Goal: Transaction & Acquisition: Purchase product/service

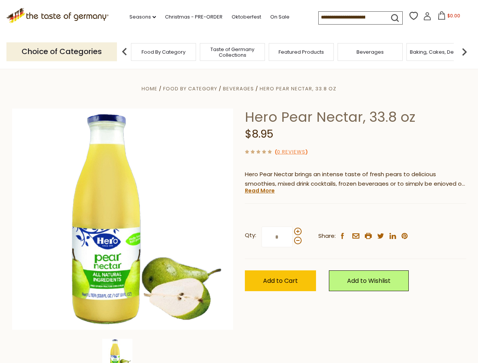
click at [239, 181] on div "Home Food By Category [GEOGRAPHIC_DATA] Hero Pear Nectar, 33.8 oz Hero Pear Nec…" at bounding box center [238, 229] width 465 height 291
click at [140, 17] on link "Seasons dropdown_arrow" at bounding box center [142, 17] width 26 height 8
click at [351, 17] on input at bounding box center [350, 17] width 64 height 11
click at [447, 18] on span "$0.00" at bounding box center [453, 15] width 13 height 6
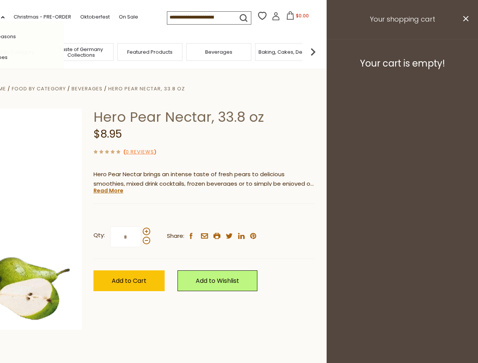
click at [64, 51] on div "All Seasons Recipes Game Day [DATE] [DATE] [DATE][PERSON_NAME] [DATE] Springfes…" at bounding box center [21, 181] width 86 height 321
click at [320, 51] on img at bounding box center [312, 51] width 15 height 15
click at [239, 216] on div "Qty: * Share: facebook email printer twitter linkedin pinterest" at bounding box center [203, 237] width 221 height 44
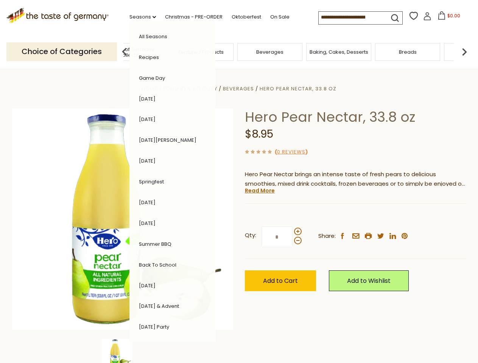
click at [123, 351] on img at bounding box center [117, 354] width 30 height 30
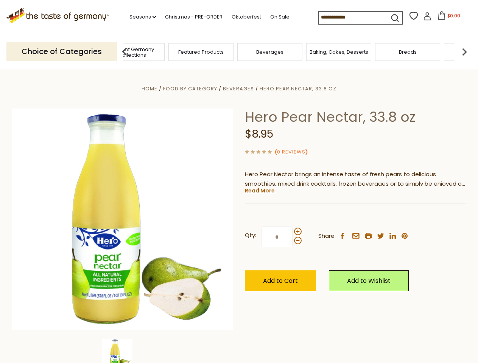
click at [123, 351] on img at bounding box center [117, 354] width 30 height 30
click at [259, 191] on link "Read More" at bounding box center [260, 191] width 30 height 8
